Goal: Information Seeking & Learning: Learn about a topic

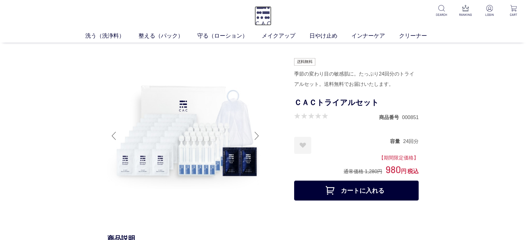
click at [262, 9] on img at bounding box center [263, 15] width 17 height 19
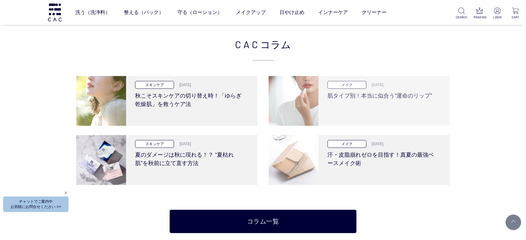
scroll to position [1245, 0]
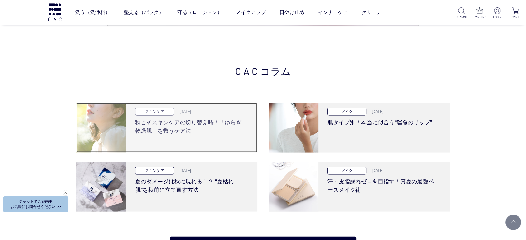
click at [172, 125] on h3 "秋こそスキンケアの切り替え時！「ゆらぎ乾燥肌」を救うケア法" at bounding box center [189, 126] width 109 height 20
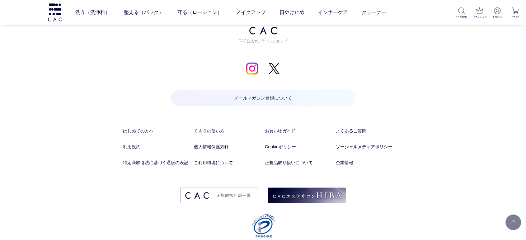
scroll to position [3582, 0]
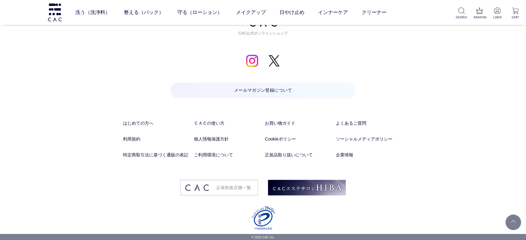
drag, startPoint x: 173, startPoint y: 113, endPoint x: 185, endPoint y: 187, distance: 74.4
click at [279, 118] on p "メールマガジン登録について" at bounding box center [263, 101] width 185 height 37
click at [279, 128] on li "お買い物ガイド" at bounding box center [298, 128] width 67 height 16
click at [281, 123] on link "お買い物ガイド" at bounding box center [298, 123] width 67 height 7
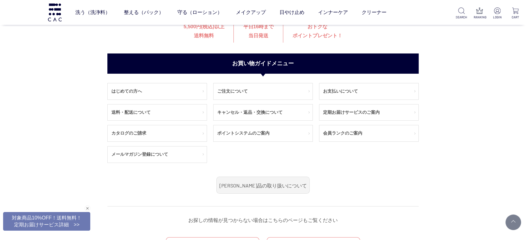
scroll to position [104, 0]
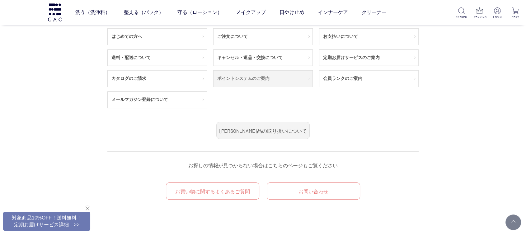
click at [249, 74] on link "ポイントシステムのご案内" at bounding box center [263, 79] width 99 height 16
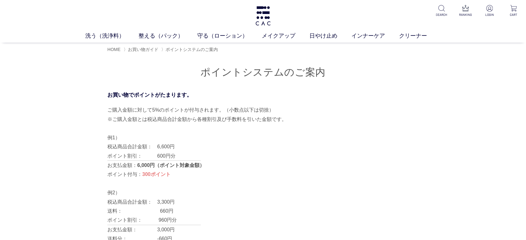
click at [208, 199] on p "税込商品合計金額：　3,300円 送料：　　　　　　 　 660円 ポイント割引：　　　 960円分" at bounding box center [262, 211] width 311 height 27
drag, startPoint x: 425, startPoint y: 160, endPoint x: 366, endPoint y: 159, distance: 58.5
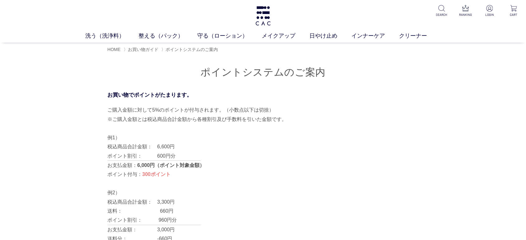
click at [305, 135] on div "例1） 税込商品合計金額：　6,600円 ポイント割引：　　　600円分 お支払金額：　　　　 6,000円（ポイント対象金額） ポイント付与：　　　 300…" at bounding box center [262, 156] width 311 height 46
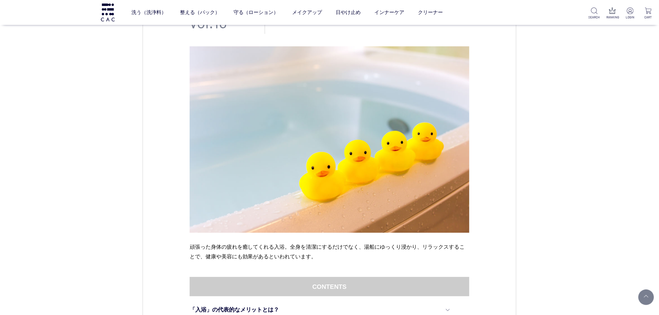
scroll to position [104, 0]
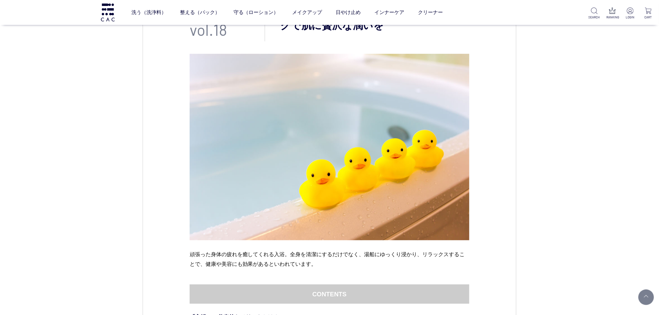
click at [195, 117] on img at bounding box center [330, 147] width 280 height 187
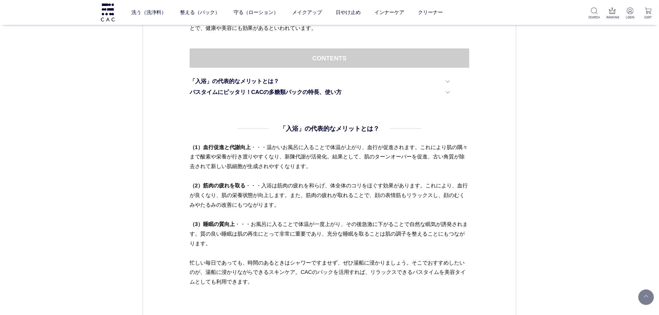
scroll to position [346, 0]
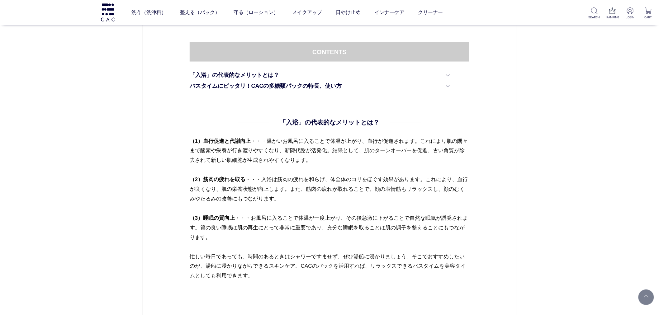
click at [376, 279] on p "（1）血行促進と代謝向上 ・・・温かいお風呂に入ることで体温が上がり、血行が促進されます。これにより肌の隅々まで酸素や栄養が行き渡りやすくなり、新陳代謝が活発…" at bounding box center [330, 213] width 280 height 154
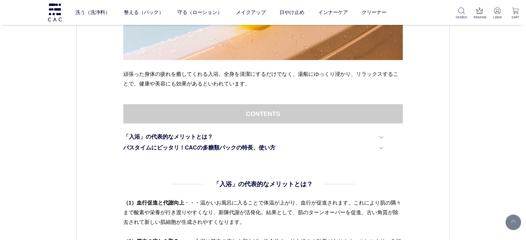
scroll to position [242, 0]
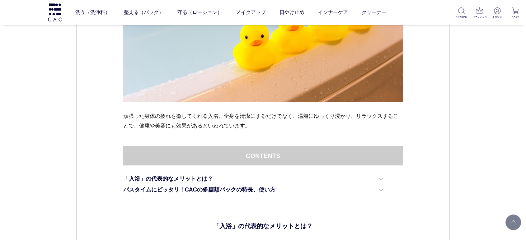
click at [311, 140] on div "頑張った身体の疲れを癒してくれる入浴。全身を清潔にするだけでなく、湯船にゆっくり浸かり、リラックスすることで、健康や美容にも効果があるといわれています。" at bounding box center [263, 31] width 280 height 231
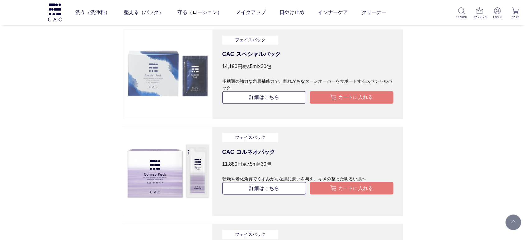
scroll to position [1072, 0]
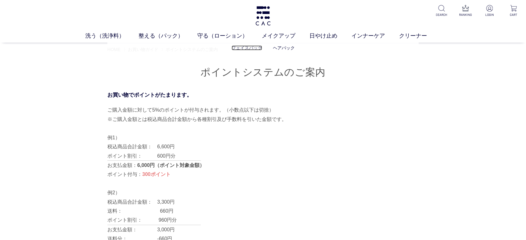
click at [247, 47] on link "フェイスパック" at bounding box center [247, 47] width 31 height 5
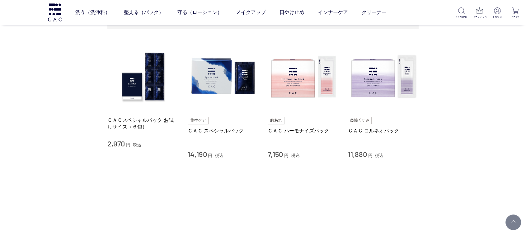
scroll to position [104, 0]
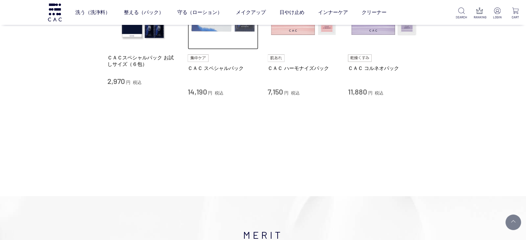
click at [229, 44] on img at bounding box center [223, 14] width 71 height 71
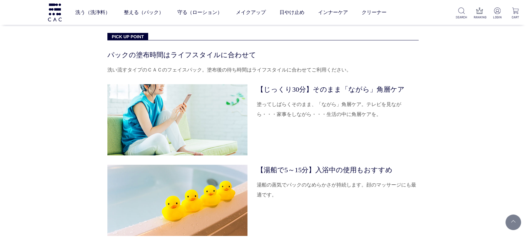
scroll to position [2041, 0]
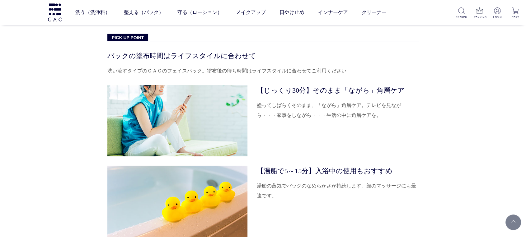
click at [316, 170] on dt "【湯船で5～15分】入浴中の使用もおすすめ" at bounding box center [338, 171] width 162 height 10
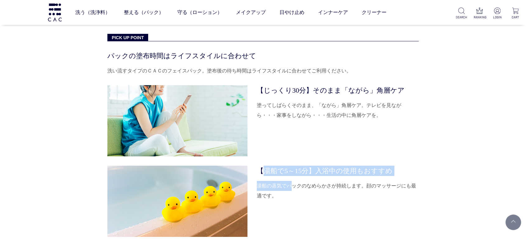
drag, startPoint x: 260, startPoint y: 170, endPoint x: 291, endPoint y: 183, distance: 33.0
click at [291, 183] on dl "【湯船で5～15分】入浴中の使用もおすすめ 湯船の蒸気でパックのなめらかさが持続します。顔のマッサージにも最適です。" at bounding box center [338, 201] width 162 height 71
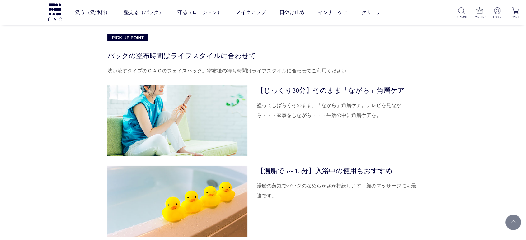
click at [292, 195] on dd "湯船の蒸気でパックのなめらかさが持続します。顔のマッサージにも最適です。" at bounding box center [338, 191] width 162 height 20
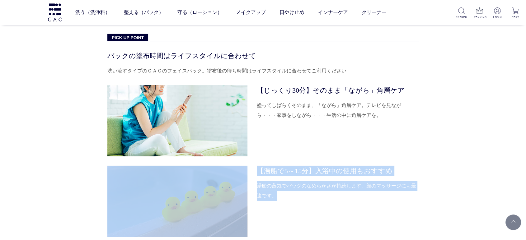
drag, startPoint x: 277, startPoint y: 198, endPoint x: 250, endPoint y: 171, distance: 38.1
click at [250, 171] on div "【湯船で5～15分】入浴中の使用もおすすめ 湯船の蒸気でパックのなめらかさが持続します。顔のマッサージにも最適です。" at bounding box center [262, 201] width 311 height 71
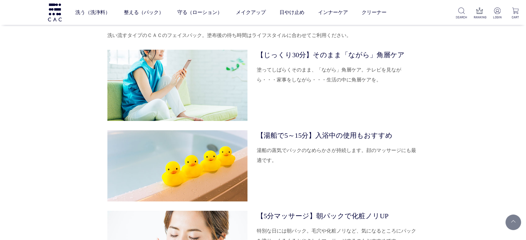
scroll to position [2076, 0]
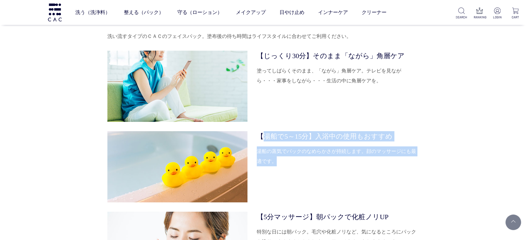
drag, startPoint x: 281, startPoint y: 171, endPoint x: 262, endPoint y: 123, distance: 51.8
click at [262, 123] on div "パックの塗布時間はライフスタイルに合わせて 洗い流すタイプのＣＡＣのフェイスパック。塗布後の待ち時間はライフスタイルに合わせてご利用ください。 【じっくり30…" at bounding box center [262, 149] width 311 height 267
click at [323, 171] on dl "【湯船で5～15分】入浴中の使用もおすすめ 湯船の蒸気でパックのなめらかさが持続します。顔のマッサージにも最適です。" at bounding box center [338, 166] width 162 height 71
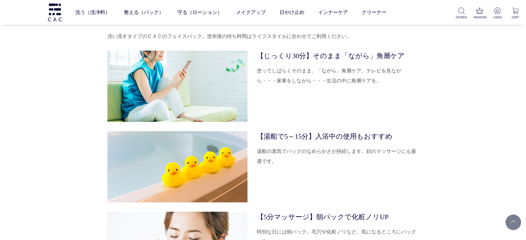
click at [321, 190] on dl "【湯船で5～15分】入浴中の使用もおすすめ 湯船の蒸気でパックのなめらかさが持続します。顔のマッサージにも最適です。" at bounding box center [338, 166] width 162 height 71
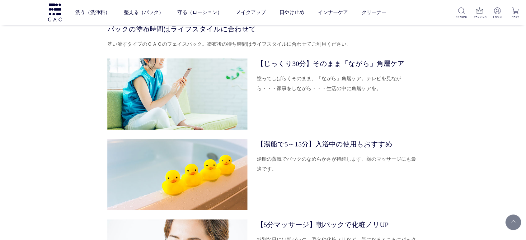
scroll to position [2145, 0]
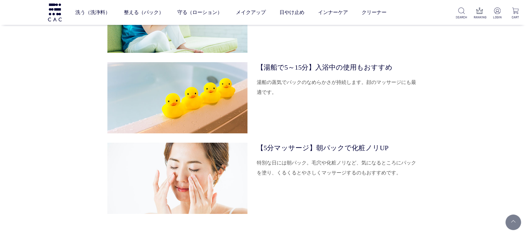
click at [276, 109] on dl "【湯船で5～15分】入浴中の使用もおすすめ 湯船の蒸気でパックのなめらかさが持続します。顔のマッサージにも最適です。" at bounding box center [338, 97] width 162 height 71
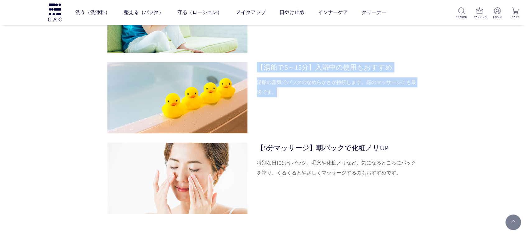
drag, startPoint x: 276, startPoint y: 97, endPoint x: 258, endPoint y: 59, distance: 42.2
click at [258, 59] on div "パックの塗布時間はライフスタイルに合わせて 洗い流すタイプのＣＡＣのフェイスパック。塗布後の待ち時間はライフスタイルに合わせてご利用ください。 【じっくり30…" at bounding box center [262, 80] width 311 height 267
click at [276, 107] on dl "【湯船で5～15分】入浴中の使用もおすすめ 湯船の蒸気でパックのなめらかさが持続します。顔のマッサージにも最適です。" at bounding box center [338, 97] width 162 height 71
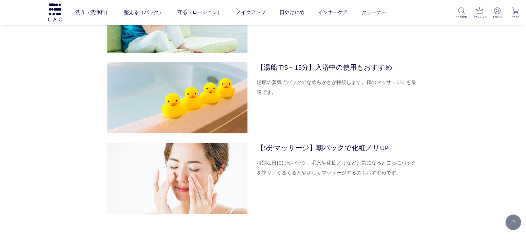
drag, startPoint x: 293, startPoint y: 95, endPoint x: 286, endPoint y: 92, distance: 7.5
click at [289, 94] on dd "湯船の蒸気でパックのなめらかさが持続します。顔のマッサージにも最適です。" at bounding box center [338, 88] width 162 height 20
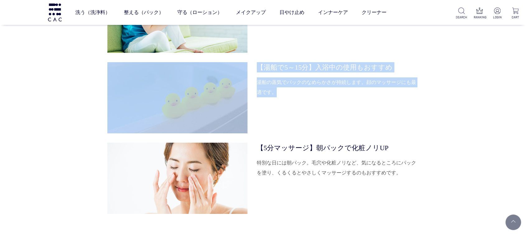
drag, startPoint x: 286, startPoint y: 91, endPoint x: 253, endPoint y: 54, distance: 49.9
click at [252, 51] on div "パックの塗布時間はライフスタイルに合わせて 洗い流すタイプのＣＡＣのフェイスパック。塗布後の待ち時間はライフスタイルに合わせてご利用ください。 【じっくり30…" at bounding box center [262, 80] width 311 height 267
click at [284, 93] on dd "湯船の蒸気でパックのなめらかさが持続します。顔のマッサージにも最適です。" at bounding box center [338, 88] width 162 height 20
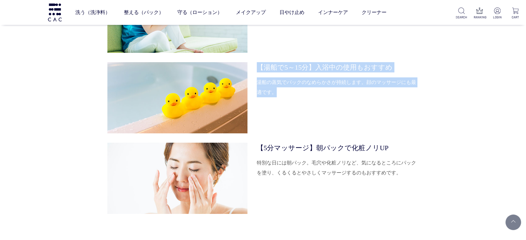
drag, startPoint x: 272, startPoint y: 88, endPoint x: 257, endPoint y: 64, distance: 29.2
click at [257, 64] on div "【湯船で5～15分】入浴中の使用もおすすめ 湯船の蒸気でパックのなめらかさが持続します。顔のマッサージにも最適です。" at bounding box center [262, 97] width 311 height 71
drag, startPoint x: 291, startPoint y: 111, endPoint x: 283, endPoint y: 112, distance: 7.3
click at [291, 111] on dl "【湯船で5～15分】入浴中の使用もおすすめ 湯船の蒸気でパックのなめらかさが持続します。顔のマッサージにも最適です。" at bounding box center [338, 97] width 162 height 71
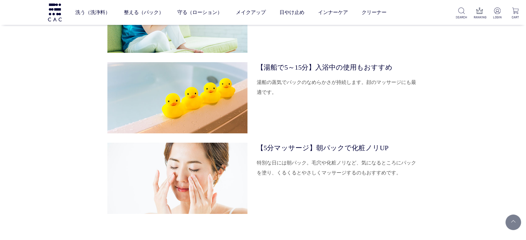
click at [272, 131] on dl "【湯船で5～15分】入浴中の使用もおすすめ 湯船の蒸気でパックのなめらかさが持続します。顔のマッサージにも最適です。" at bounding box center [338, 97] width 162 height 71
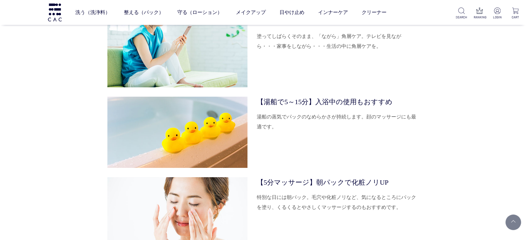
scroll to position [2076, 0]
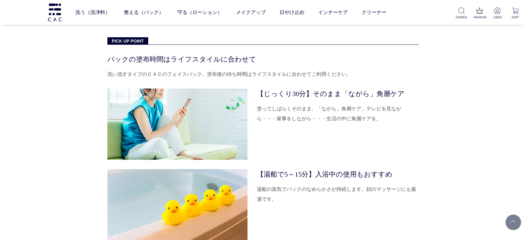
scroll to position [2041, 0]
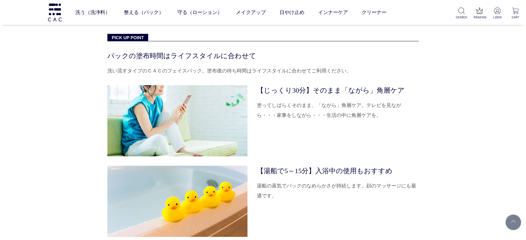
click at [297, 140] on dl "【じっくり30分】そのまま「ながら」角層ケア 塗ってしばらくそのまま、「ながら」角層ケア。テレビを見ながら・・・家事をしながら・・・生活の中に角層ケアを。" at bounding box center [338, 120] width 162 height 71
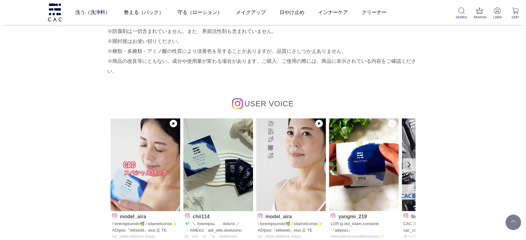
scroll to position [2733, 0]
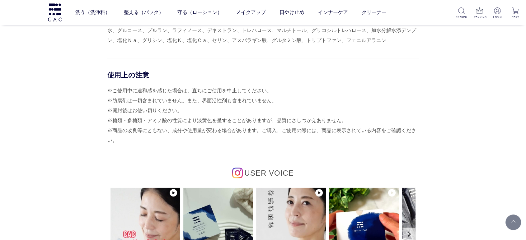
click at [107, 106] on div "HOW TO USE STEP.1 洗浄料 洗う STEP.2 パック 整える 洗顔後、軽く水気をふき取って、パックを顔全体に伸ばします。 気になる部分に重ね…" at bounding box center [262, 26] width 311 height 695
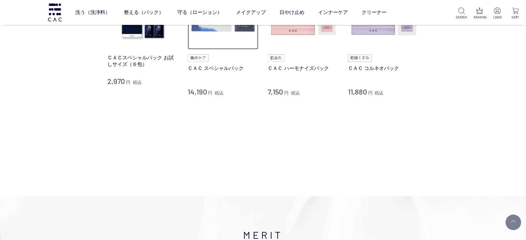
click at [216, 39] on img at bounding box center [223, 14] width 71 height 71
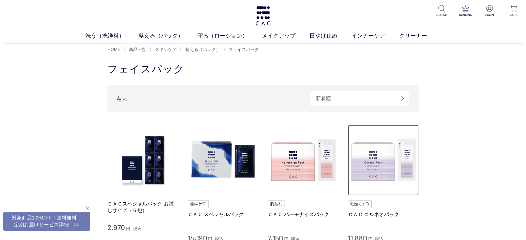
click at [404, 155] on img at bounding box center [383, 160] width 71 height 71
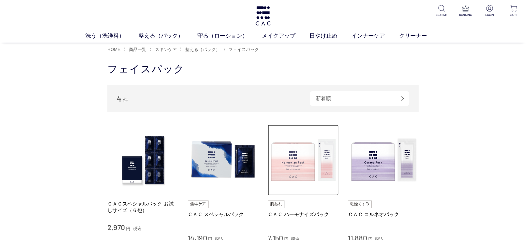
click at [303, 146] on img at bounding box center [303, 160] width 71 height 71
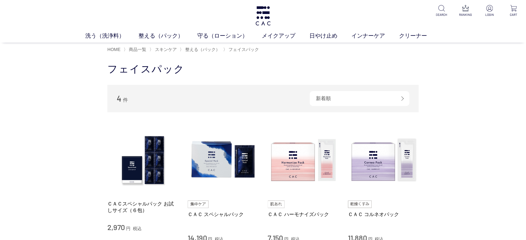
drag, startPoint x: 5, startPoint y: 120, endPoint x: 0, endPoint y: 109, distance: 11.4
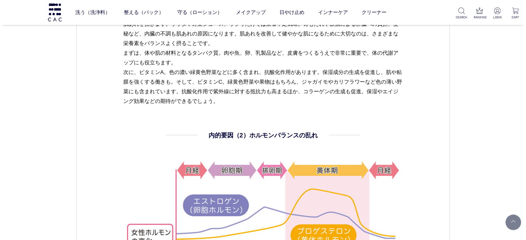
scroll to position [1010, 0]
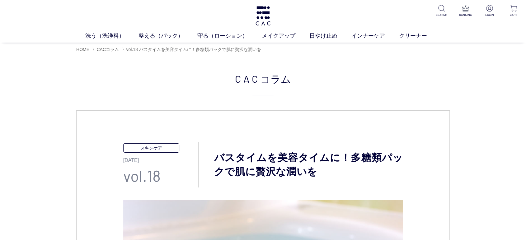
drag, startPoint x: 418, startPoint y: 228, endPoint x: 373, endPoint y: 31, distance: 202.3
click at [247, 50] on link "パウダー洗浄料" at bounding box center [253, 47] width 31 height 5
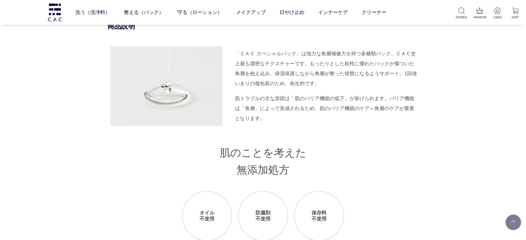
scroll to position [726, 0]
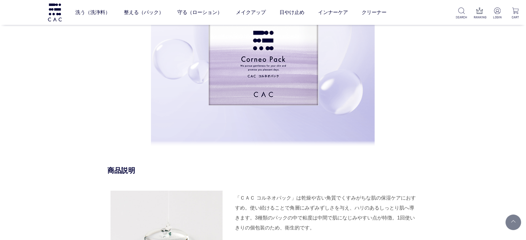
scroll to position [519, 0]
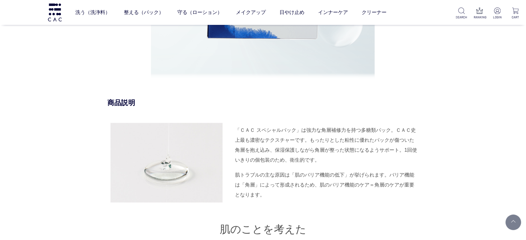
scroll to position [692, 0]
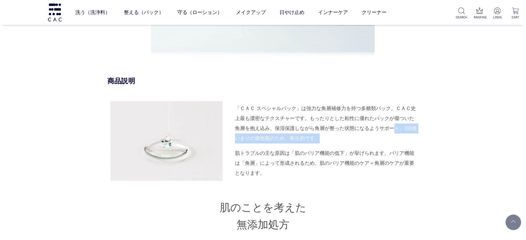
drag, startPoint x: 395, startPoint y: 127, endPoint x: 387, endPoint y: 133, distance: 9.8
click at [395, 134] on div "「ＣＡＣ スペシャルパック」は強力な角層補修力を持つ多糖類パック。ＣＡＣ史上最も濃密なテクスチャーです。もったりとした粘性に優れたパックが傷ついた角層を抱え込…" at bounding box center [327, 124] width 184 height 40
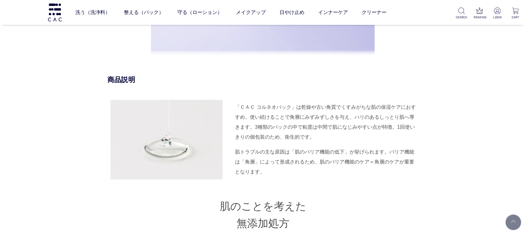
drag, startPoint x: 362, startPoint y: 136, endPoint x: 363, endPoint y: 140, distance: 4.2
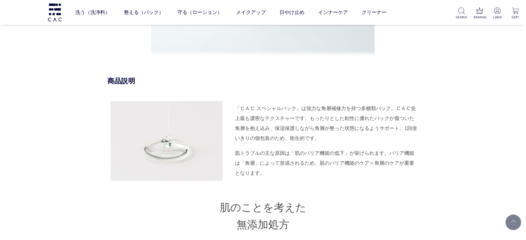
drag, startPoint x: 0, startPoint y: 0, endPoint x: 349, endPoint y: 141, distance: 376.4
drag, startPoint x: 254, startPoint y: 111, endPoint x: 249, endPoint y: 106, distance: 7.3
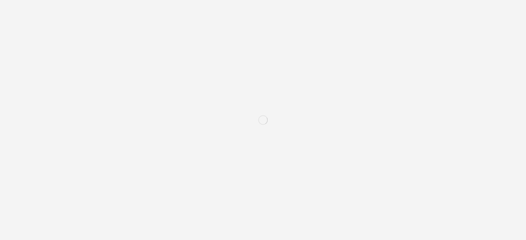
drag, startPoint x: 0, startPoint y: 0, endPoint x: 234, endPoint y: 104, distance: 256.1
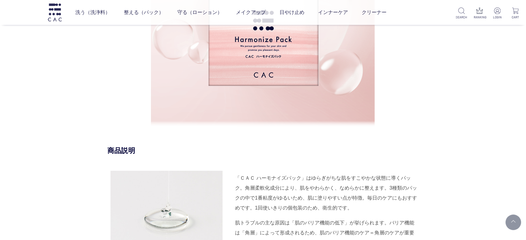
scroll to position [484, 0]
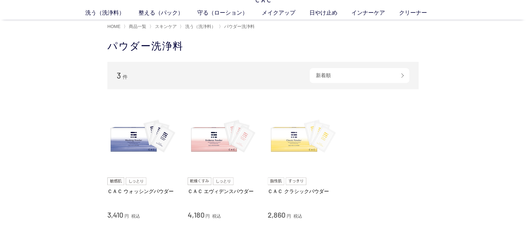
scroll to position [35, 0]
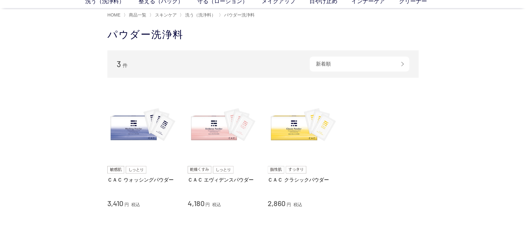
drag, startPoint x: 87, startPoint y: 141, endPoint x: 92, endPoint y: 141, distance: 4.1
click at [88, 141] on div "買い物かご 買い物かご内の商品 買い物かごは空です... カテゴリから探す 商品一覧 スキンケア 洗う（洗浄料） 液体洗浄料 パウダー洗浄料 泡洗顔料 グッズ…" at bounding box center [263, 143] width 526 height 243
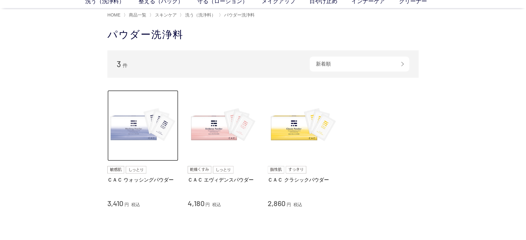
drag, startPoint x: 132, startPoint y: 108, endPoint x: 140, endPoint y: 97, distance: 13.1
click at [132, 108] on img at bounding box center [142, 125] width 71 height 71
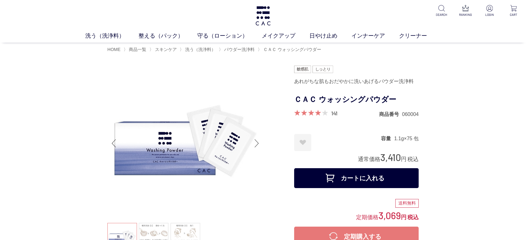
click at [263, 5] on p at bounding box center [263, 16] width 17 height 32
click at [263, 10] on img at bounding box center [263, 15] width 17 height 19
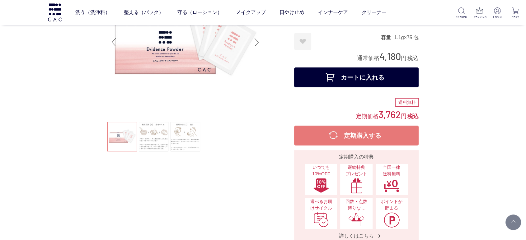
scroll to position [104, 0]
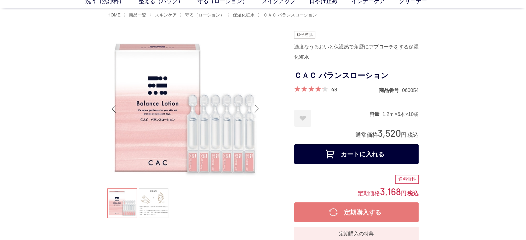
scroll to position [34, 0]
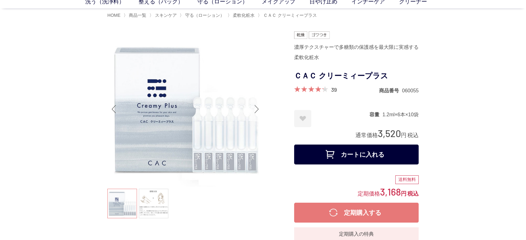
scroll to position [34, 0]
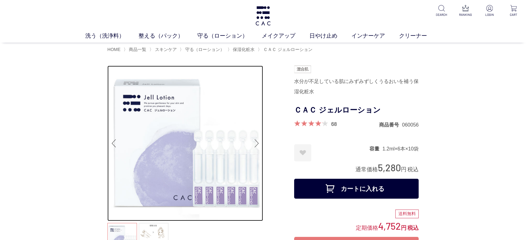
drag, startPoint x: 254, startPoint y: 96, endPoint x: 262, endPoint y: 97, distance: 8.1
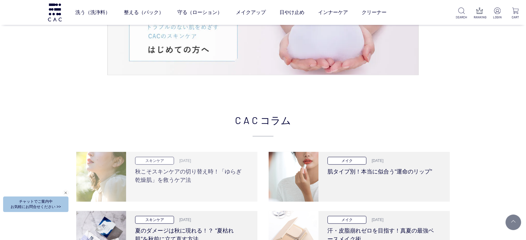
scroll to position [1192, 0]
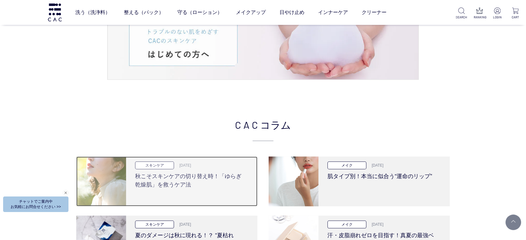
click at [202, 191] on div "スキンケア [DATE] 秋こそスキンケアの切り替え時！「ゆらぎ乾燥肌」を救うケア法" at bounding box center [189, 182] width 127 height 50
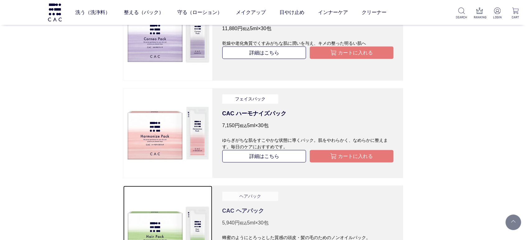
scroll to position [1315, 0]
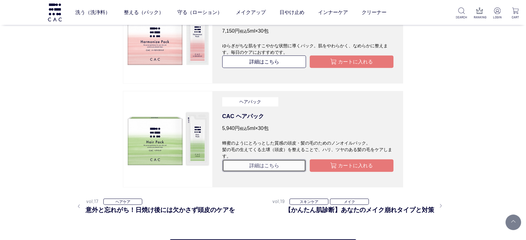
click at [258, 165] on link "詳細はこちら" at bounding box center [264, 166] width 84 height 12
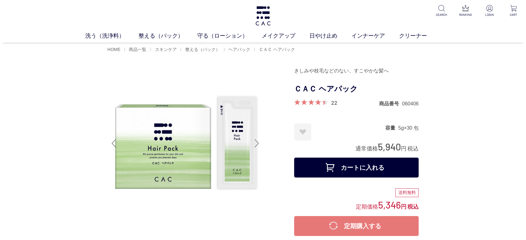
drag, startPoint x: 48, startPoint y: 173, endPoint x: 36, endPoint y: 172, distance: 11.9
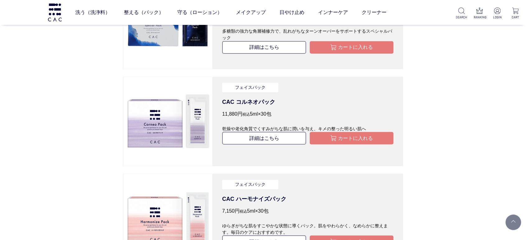
scroll to position [1163, 0]
